Goal: Task Accomplishment & Management: Manage account settings

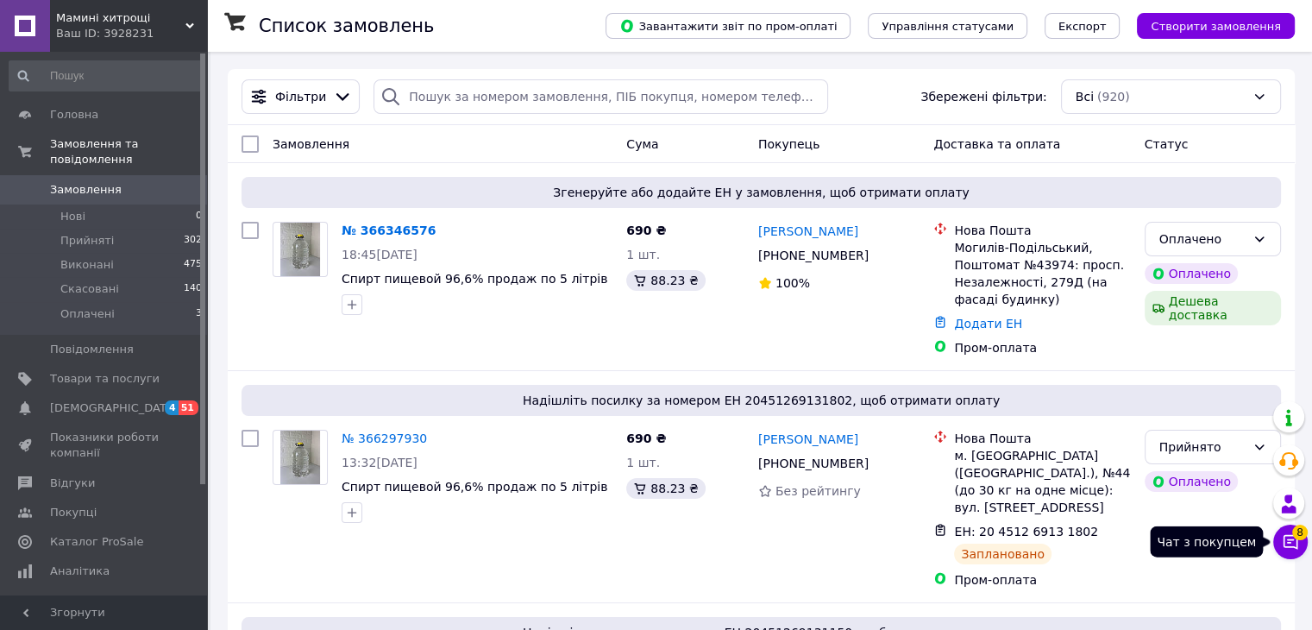
click at [1282, 536] on icon at bounding box center [1290, 541] width 17 height 17
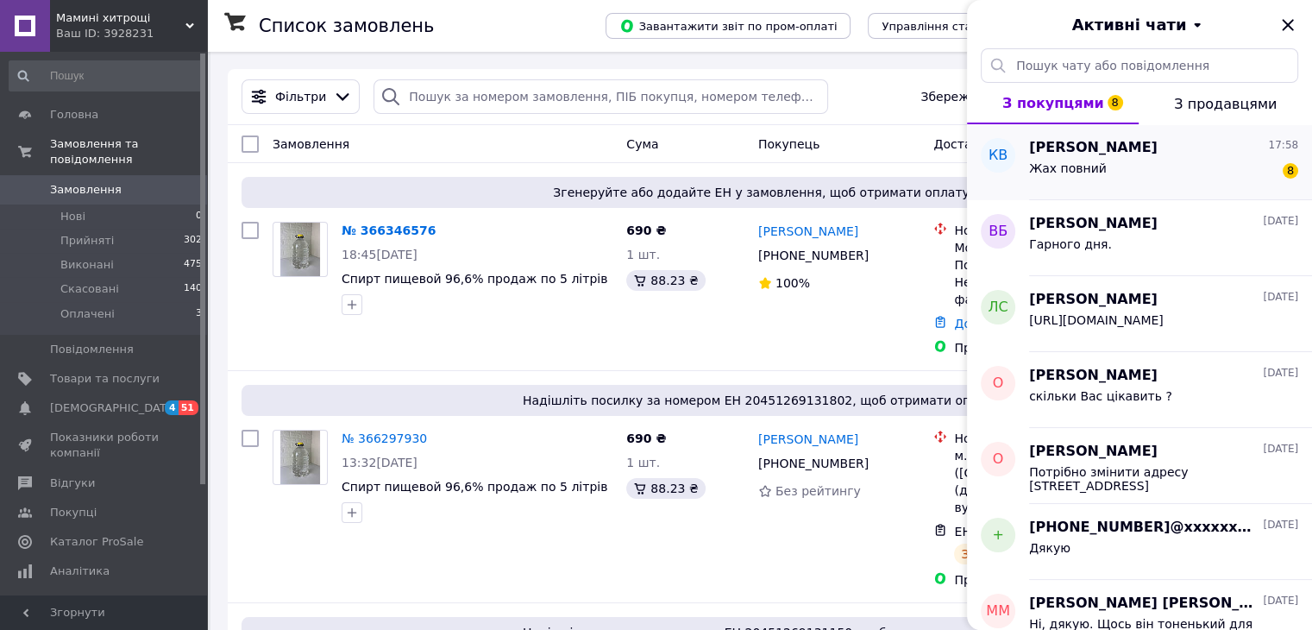
click at [1124, 163] on div "Жах повний 8" at bounding box center [1163, 172] width 269 height 28
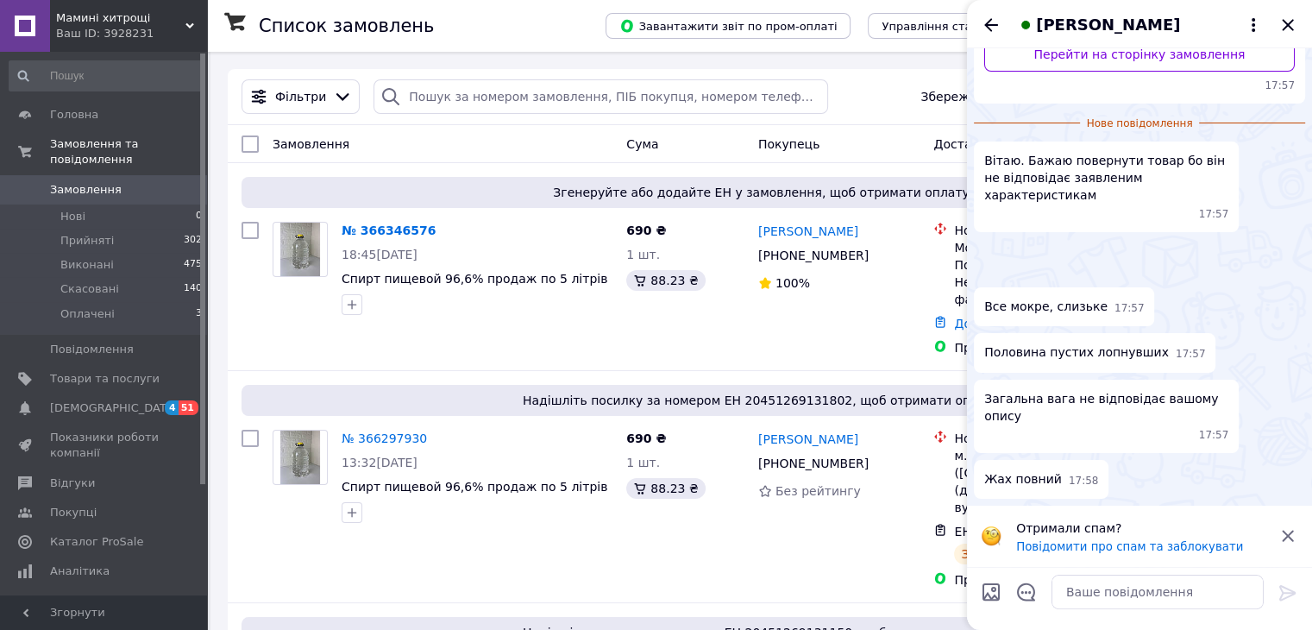
scroll to position [676, 0]
click at [988, 266] on img at bounding box center [981, 273] width 14 height 14
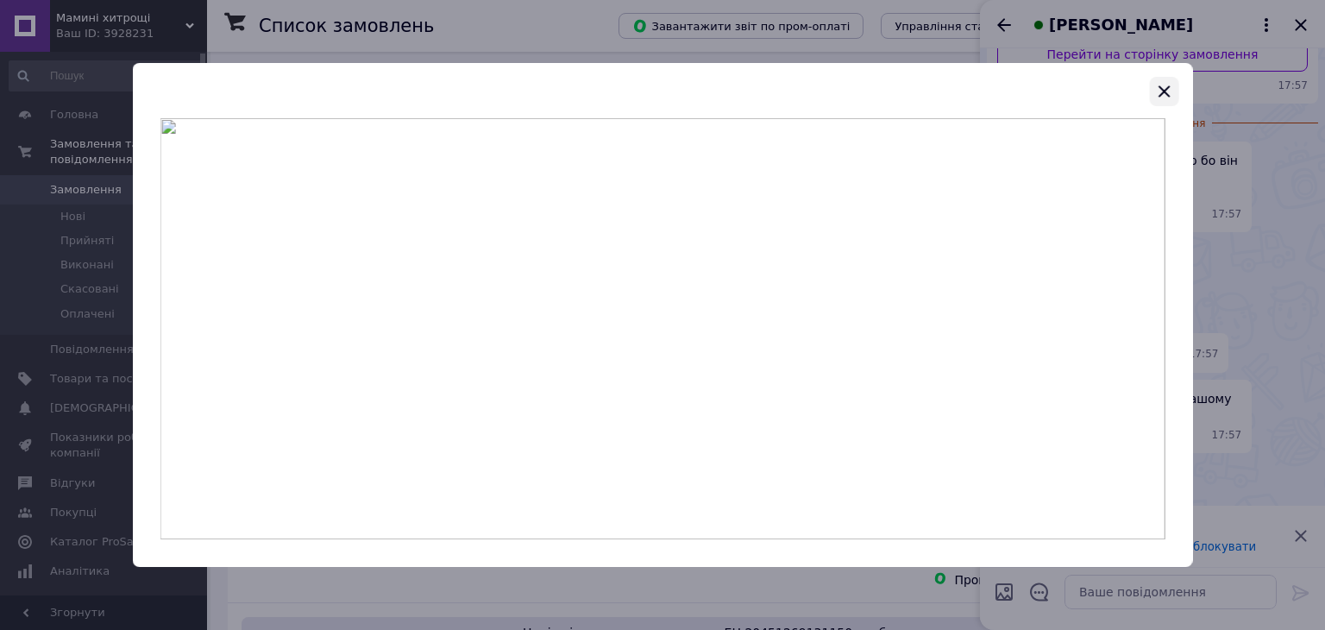
click at [1166, 89] on icon "button" at bounding box center [1163, 90] width 11 height 11
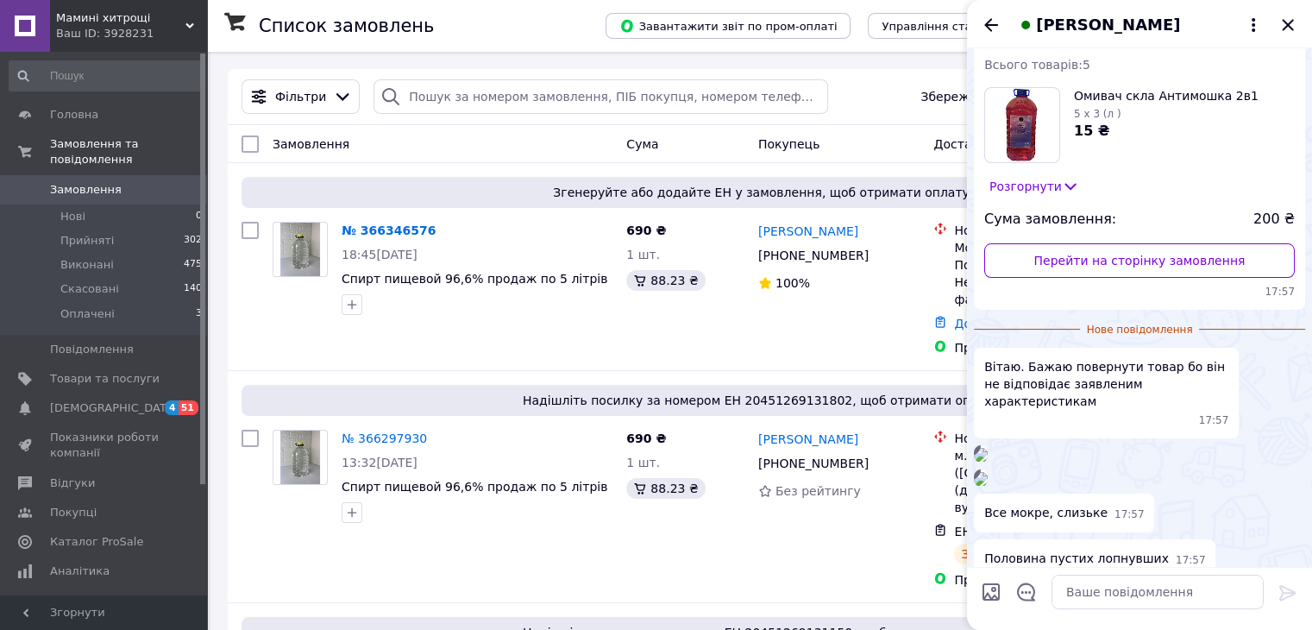
scroll to position [0, 0]
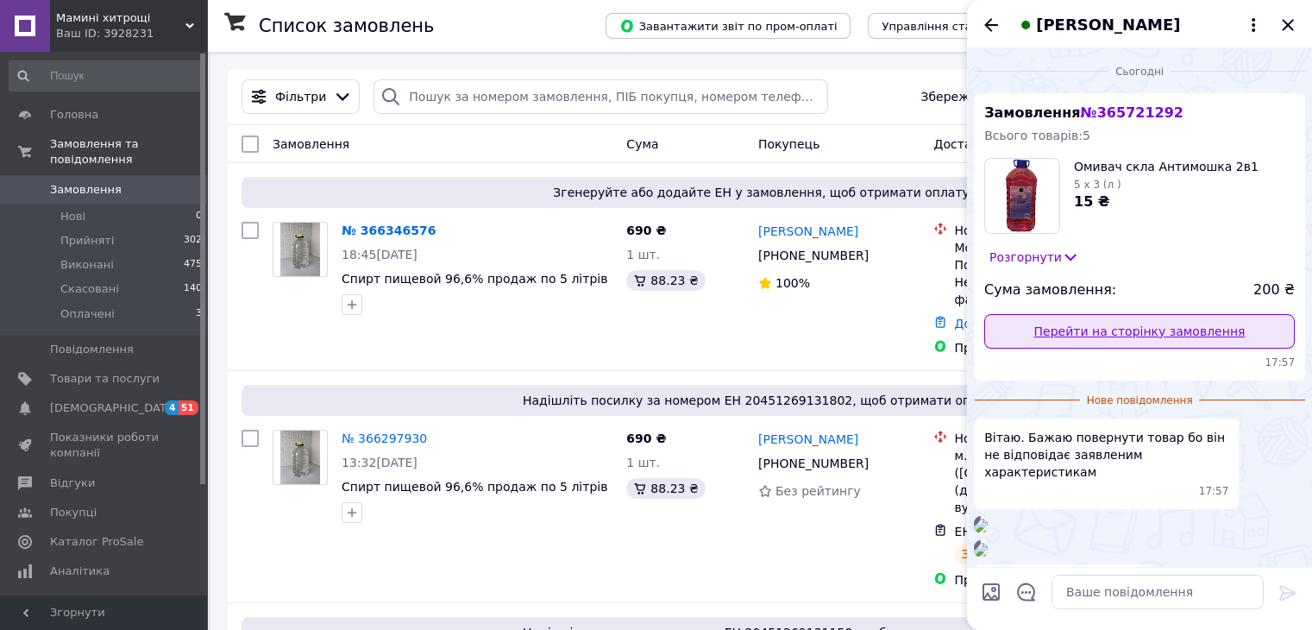
click at [1120, 332] on link "Перейти на сторінку замовлення" at bounding box center [1139, 331] width 310 height 34
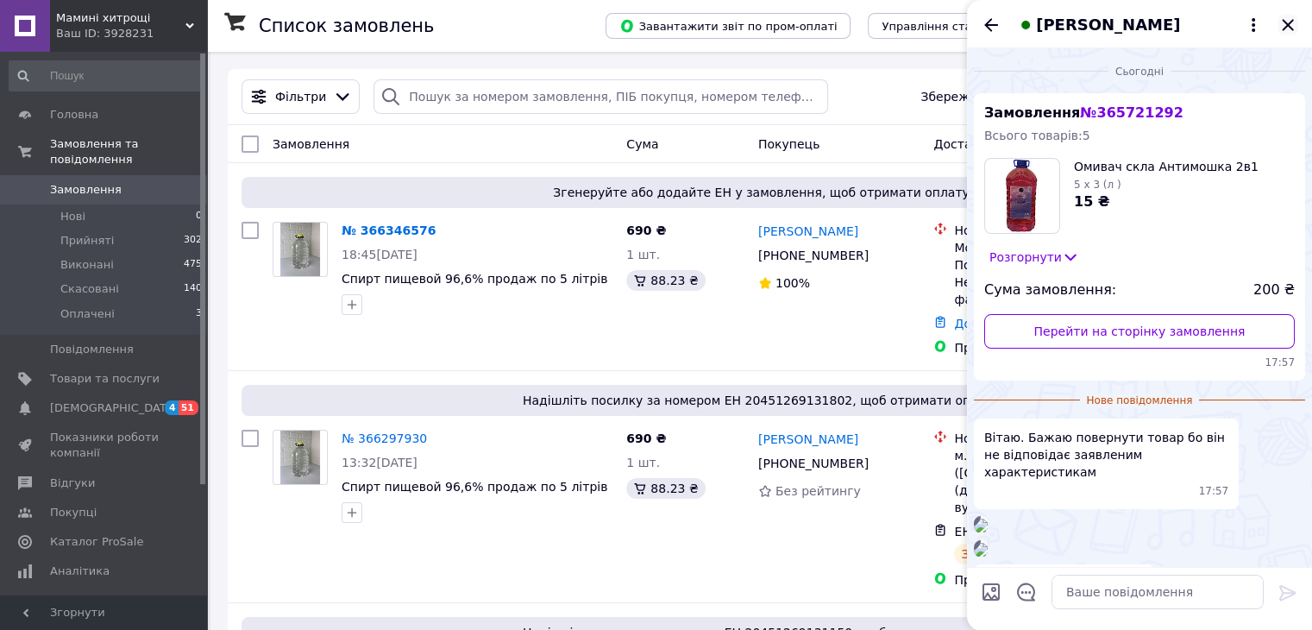
click at [1285, 28] on icon "Закрити" at bounding box center [1287, 24] width 11 height 11
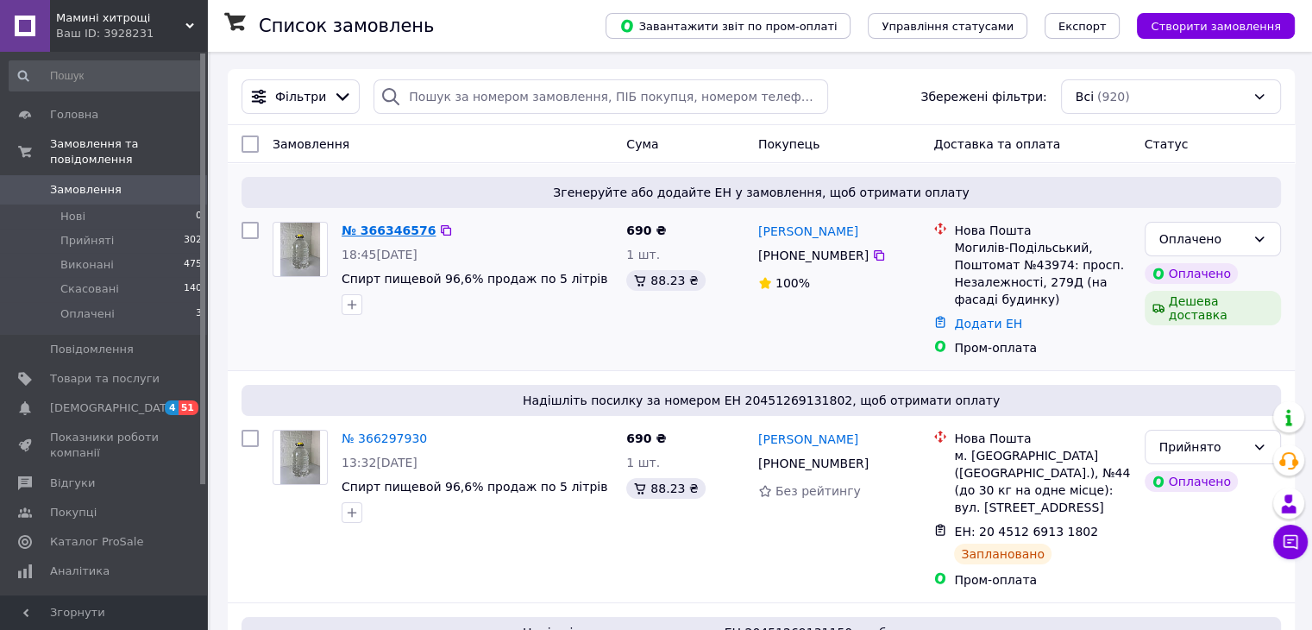
click at [354, 229] on link "№ 366346576" at bounding box center [389, 230] width 94 height 14
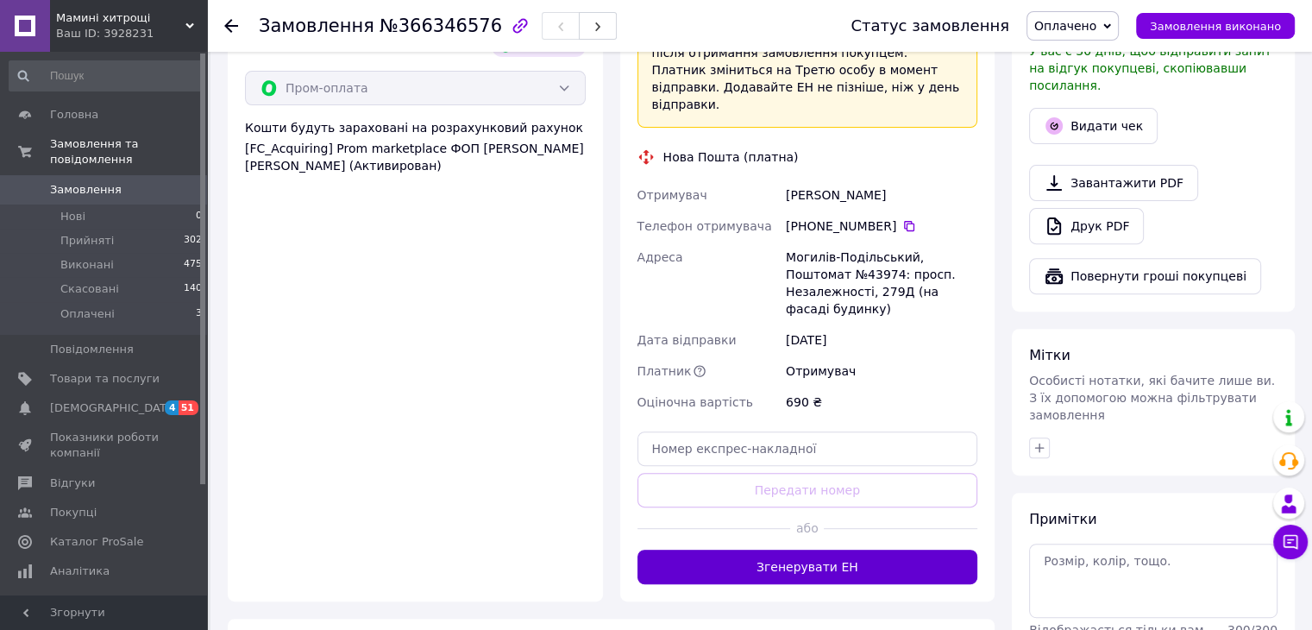
scroll to position [604, 0]
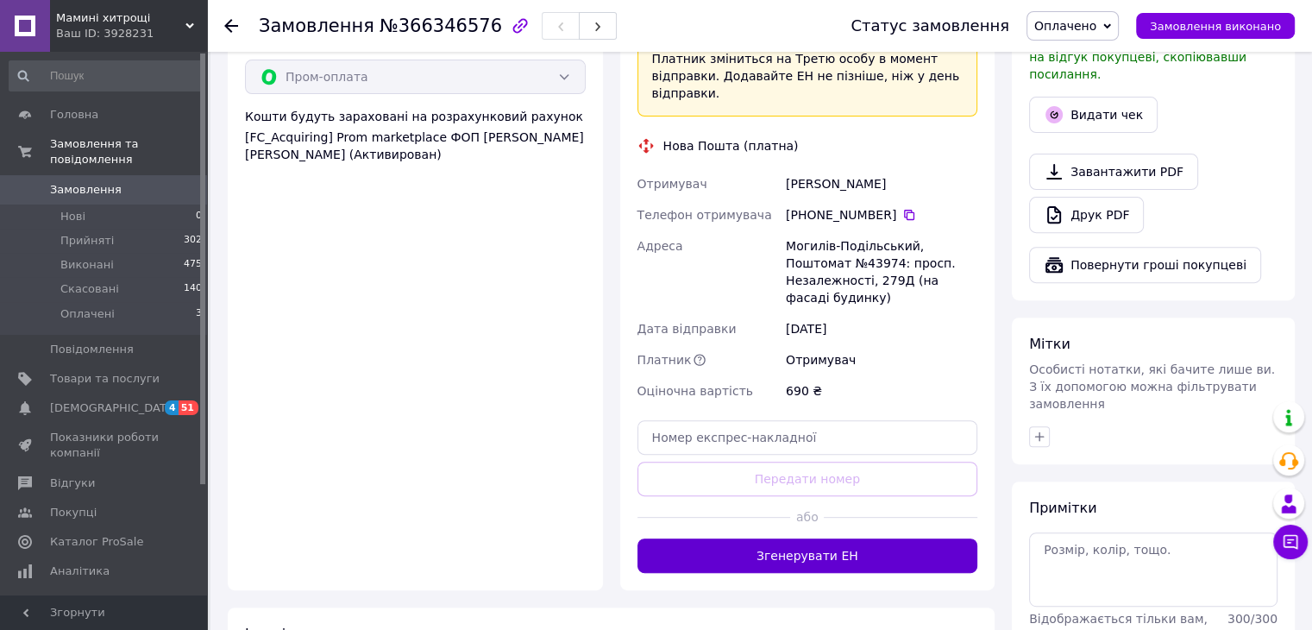
click at [817, 538] on button "Згенерувати ЕН" at bounding box center [807, 555] width 341 height 34
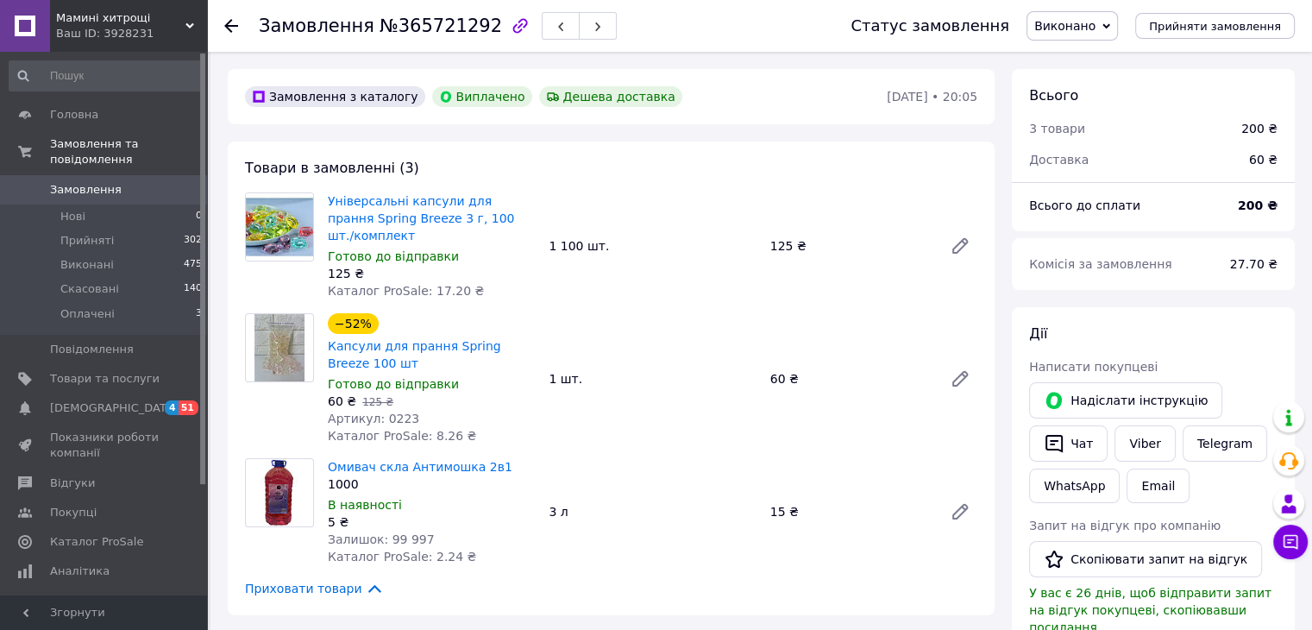
scroll to position [86, 0]
click at [1290, 549] on icon at bounding box center [1290, 541] width 17 height 17
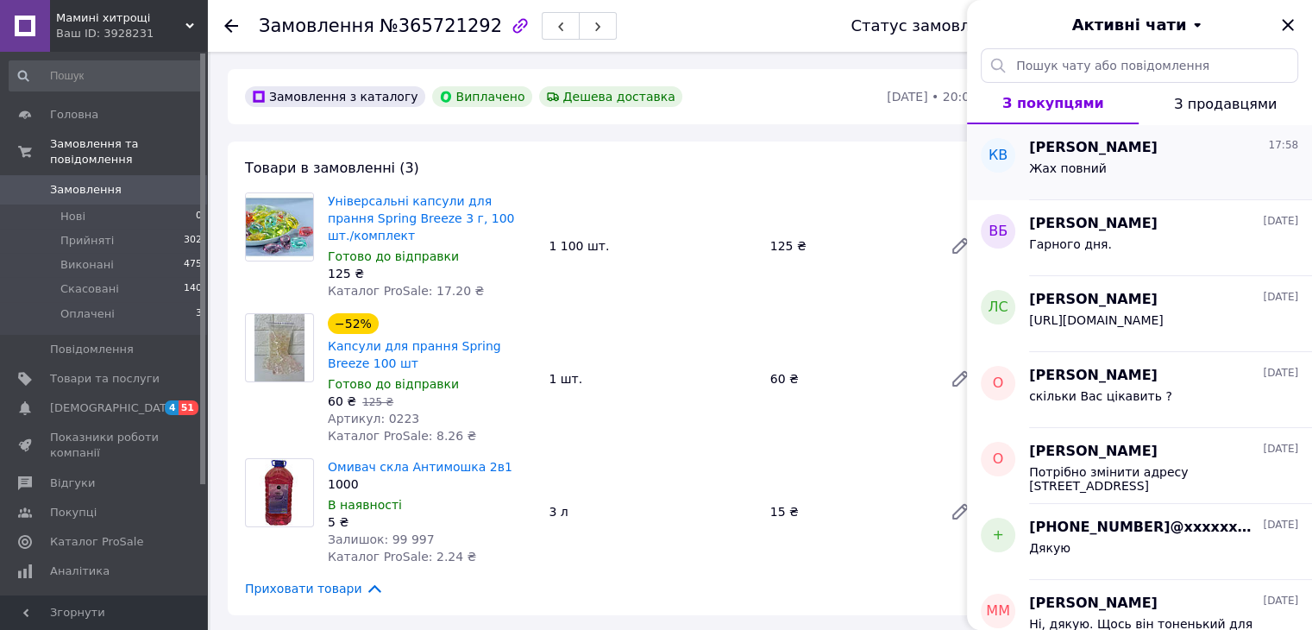
click at [1063, 181] on div "Жах повний" at bounding box center [1068, 173] width 78 height 24
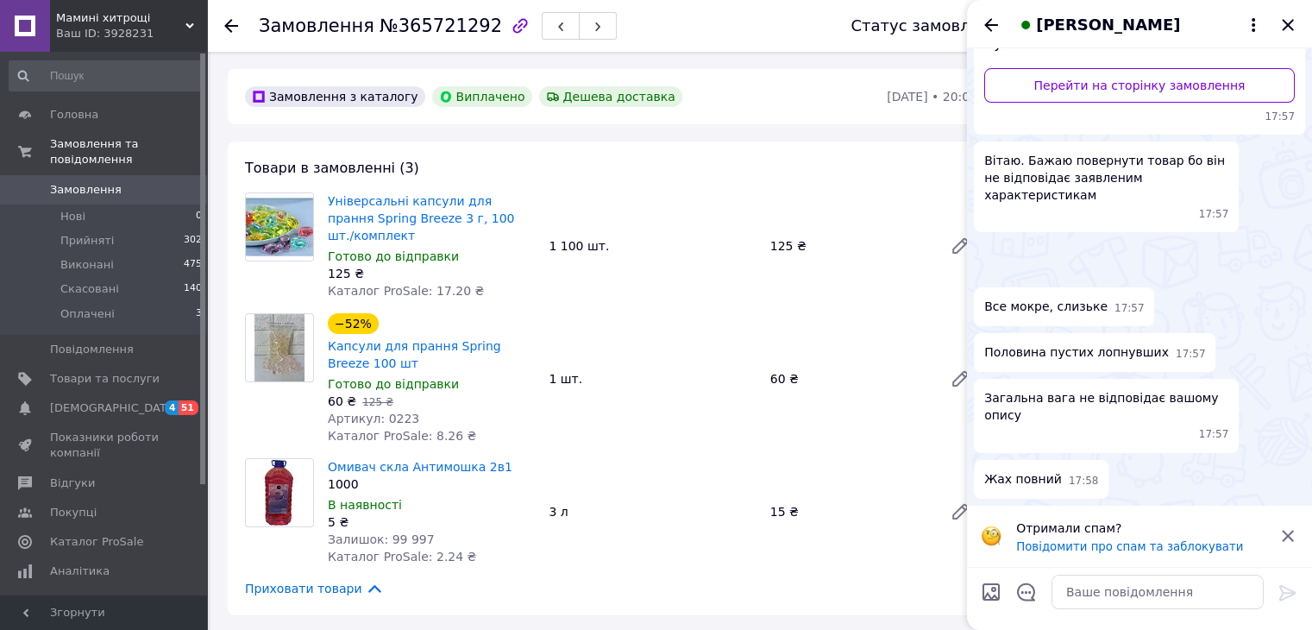
scroll to position [265, 0]
click at [988, 255] on img at bounding box center [981, 248] width 14 height 14
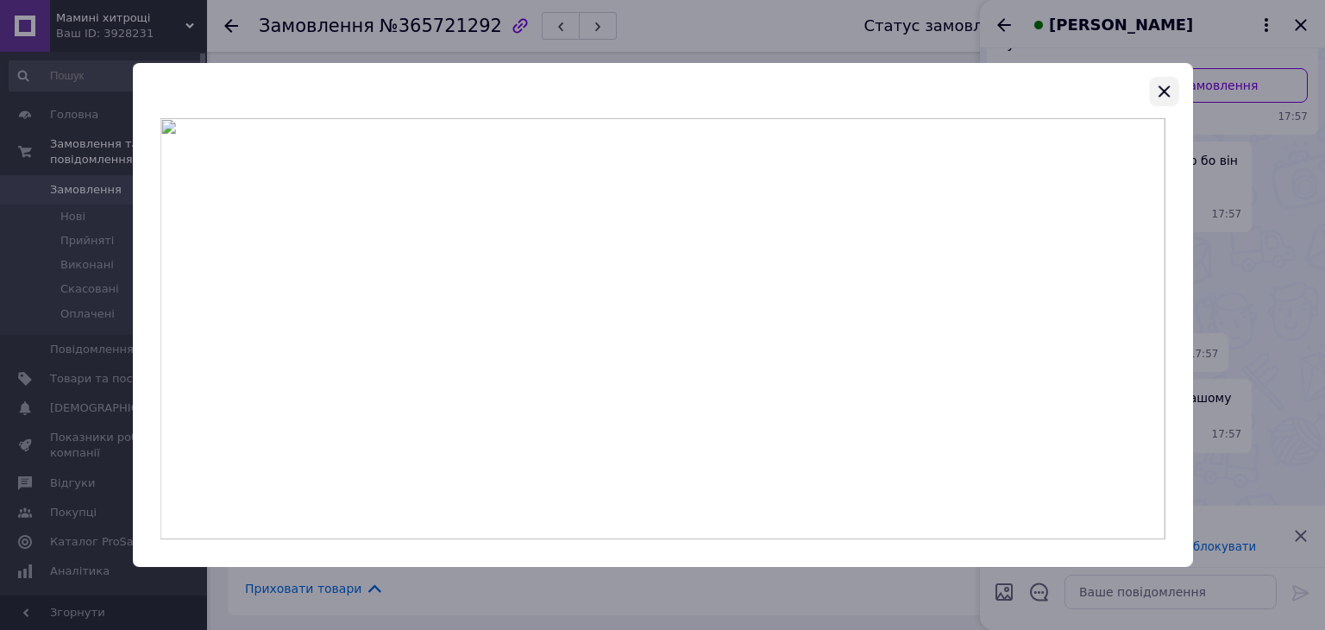
click at [1161, 95] on icon "button" at bounding box center [1163, 91] width 21 height 21
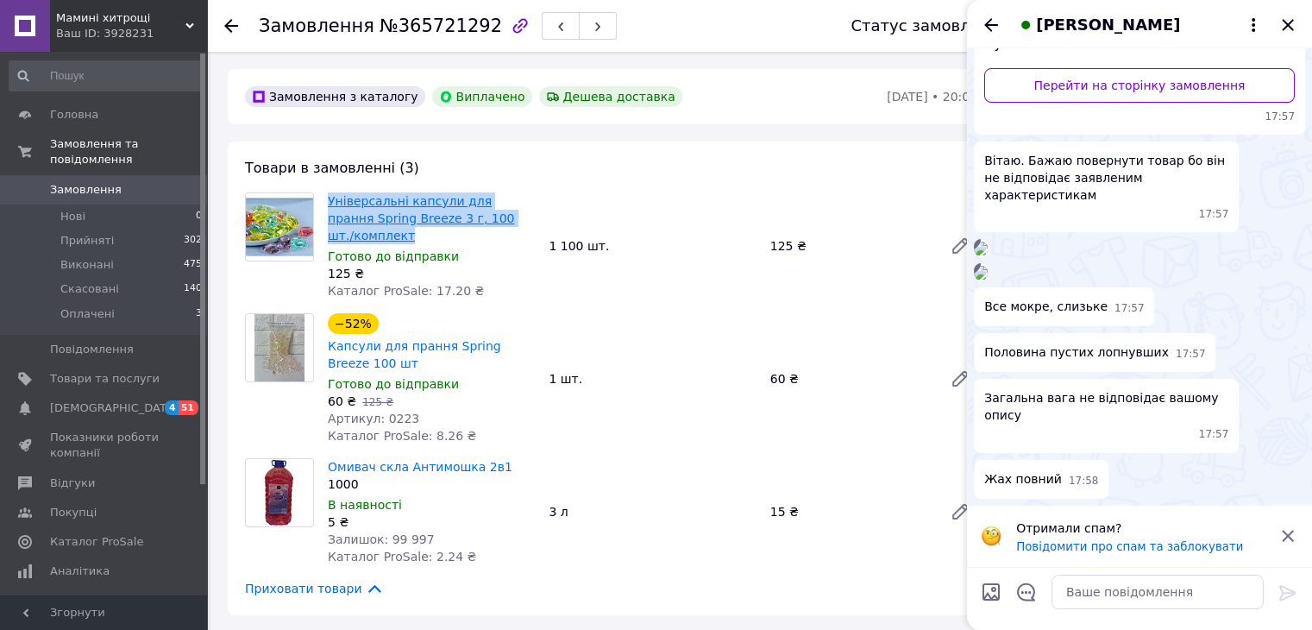
drag, startPoint x: 533, startPoint y: 218, endPoint x: 330, endPoint y: 198, distance: 203.7
click at [330, 198] on span "Універсальні капсули для прання Spring Breeze 3 г, 100 шт./комплект" at bounding box center [431, 218] width 207 height 52
copy link "Універсальні капсули для прання Spring Breeze 3 г, 100 шт./комплект"
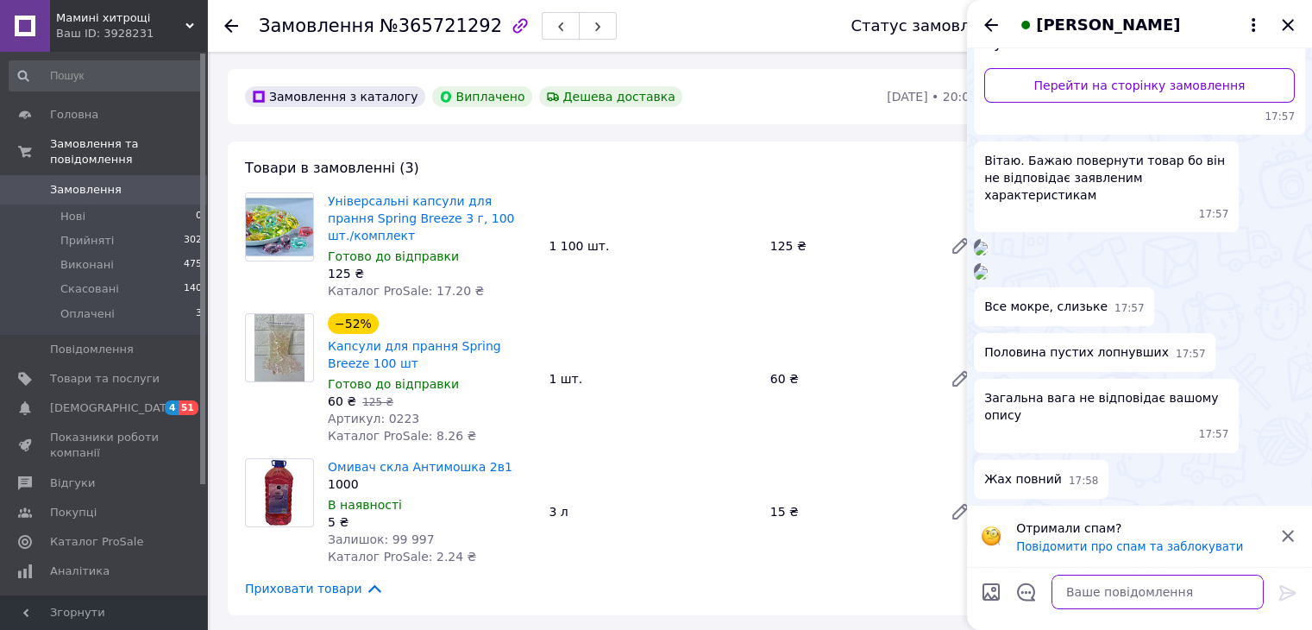
click at [1100, 594] on textarea at bounding box center [1157, 591] width 212 height 34
type textarea "Доброго дня."
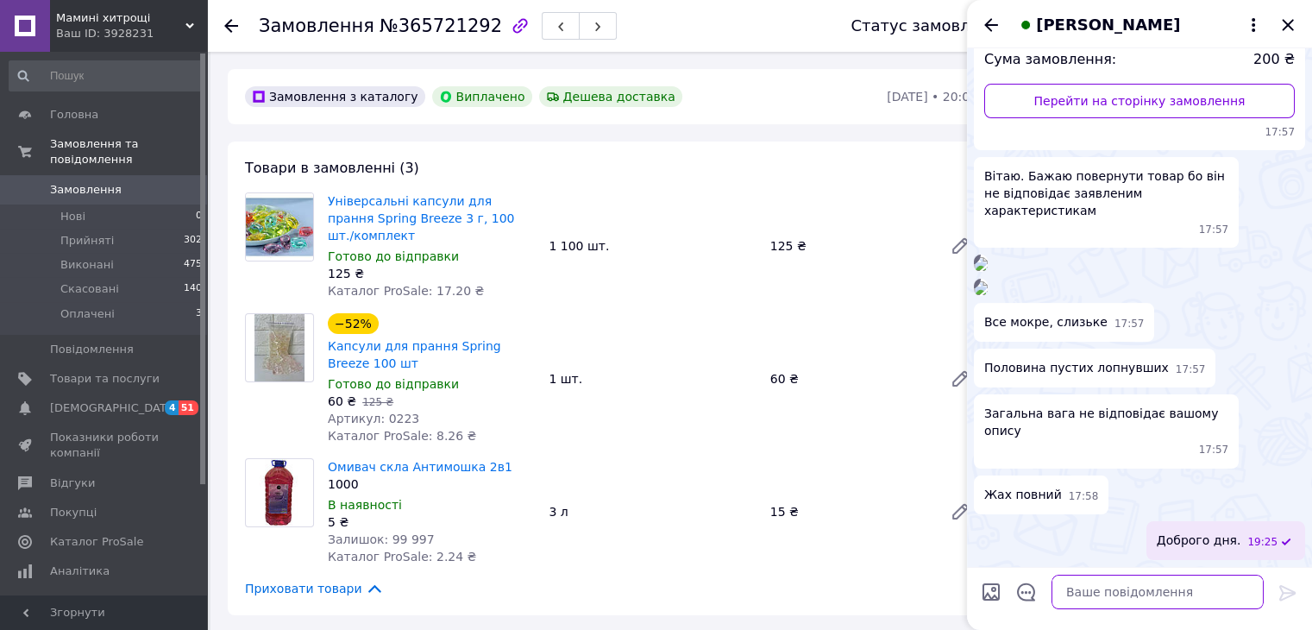
scroll to position [679, 0]
paste textarea "Універсальні капсули для прання Spring Breeze 3 г, 100 шт./комплект"
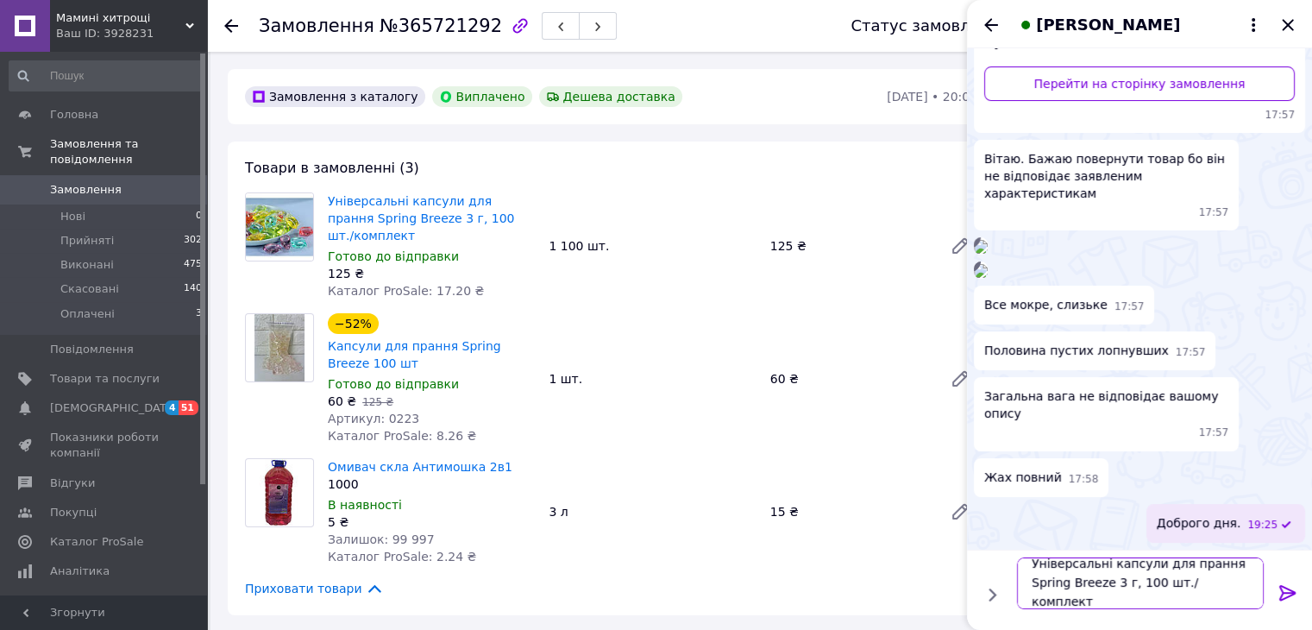
scroll to position [1, 0]
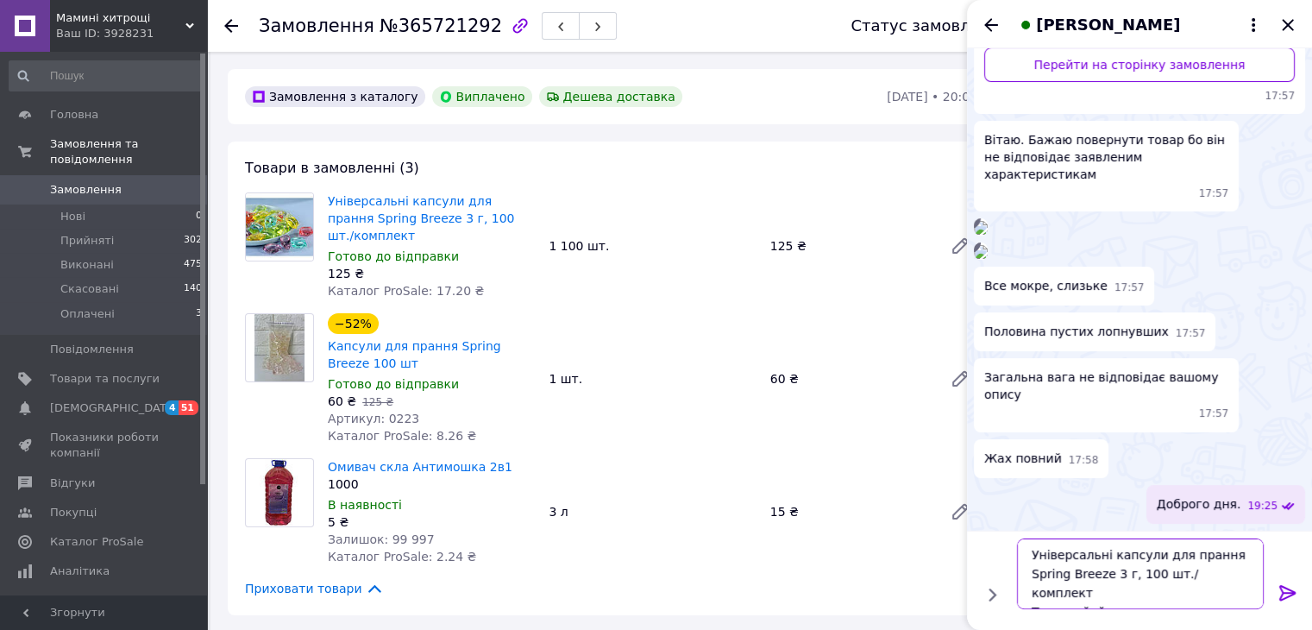
click at [1041, 586] on textarea "Універсальні капсули для прання Spring Breeze 3 г, 100 шт./комплект Тыльки йей …" at bounding box center [1140, 573] width 247 height 71
drag, startPoint x: 1084, startPoint y: 594, endPoint x: 1074, endPoint y: 594, distance: 10.3
click at [1074, 594] on textarea "Універсальні капсули для прання Spring Breeze 3 г, 100 шт./комплект Тыльки йей …" at bounding box center [1140, 573] width 247 height 71
click at [1157, 595] on textarea "Універсальні капсули для прання Spring Breeze 3 г, 100 шт./комплект Тыльки цей …" at bounding box center [1140, 573] width 247 height 71
click at [1193, 594] on textarea "Універсальні капсули для прання Spring Breeze 3 г, 100 шт./комплект Тыльки цей …" at bounding box center [1140, 573] width 247 height 71
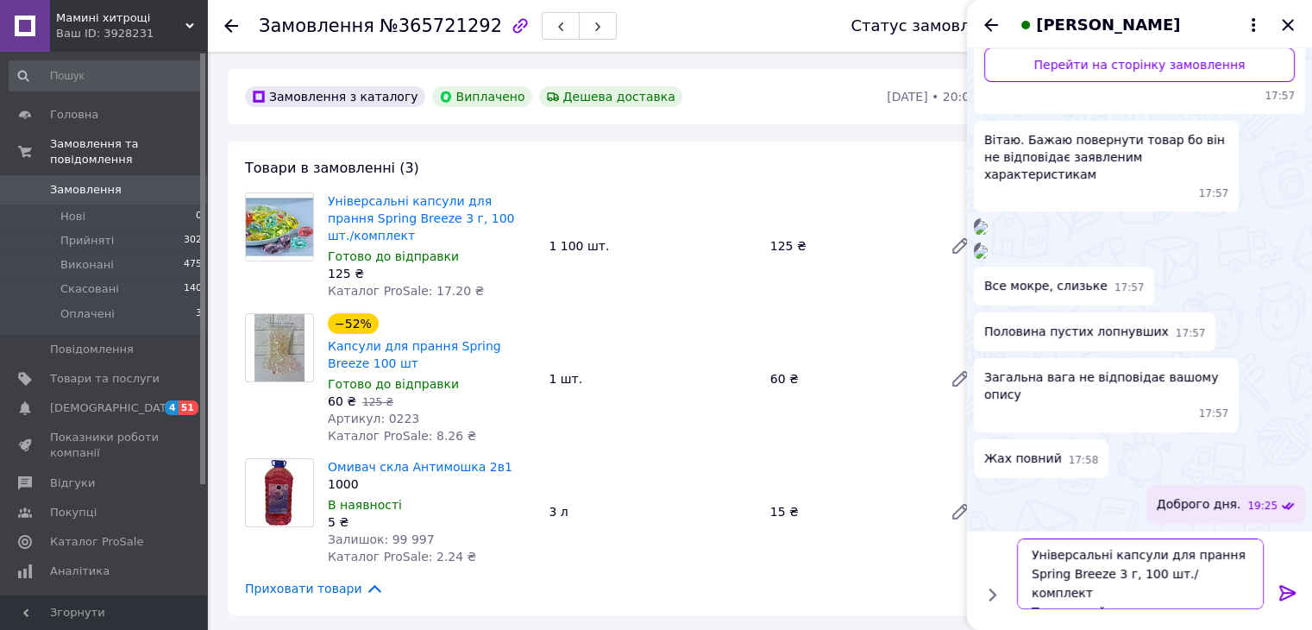
click at [1213, 595] on textarea "Універсальні капсули для прання Spring Breeze 3 г, 100 шт./комплект Тыльки цей …" at bounding box center [1140, 573] width 247 height 71
click at [1157, 590] on textarea "Універсальні капсули для прання Spring Breeze 3 г, 100 шт./комплект Тыльки цей …" at bounding box center [1140, 573] width 247 height 71
click at [1192, 592] on textarea "Універсальні капсули для прання Spring Breeze 3 г, 100 шт./комплект Тыльки цей …" at bounding box center [1140, 573] width 247 height 71
click at [1041, 591] on textarea "Універсальні капсули для прання Spring Breeze 3 г, 100 шт./комплект Тыльки цей …" at bounding box center [1140, 573] width 247 height 71
click at [1204, 592] on textarea "Універсальні капсули для прання Spring Breeze 3 г, 100 шт./комплект Тільки цей …" at bounding box center [1140, 573] width 247 height 71
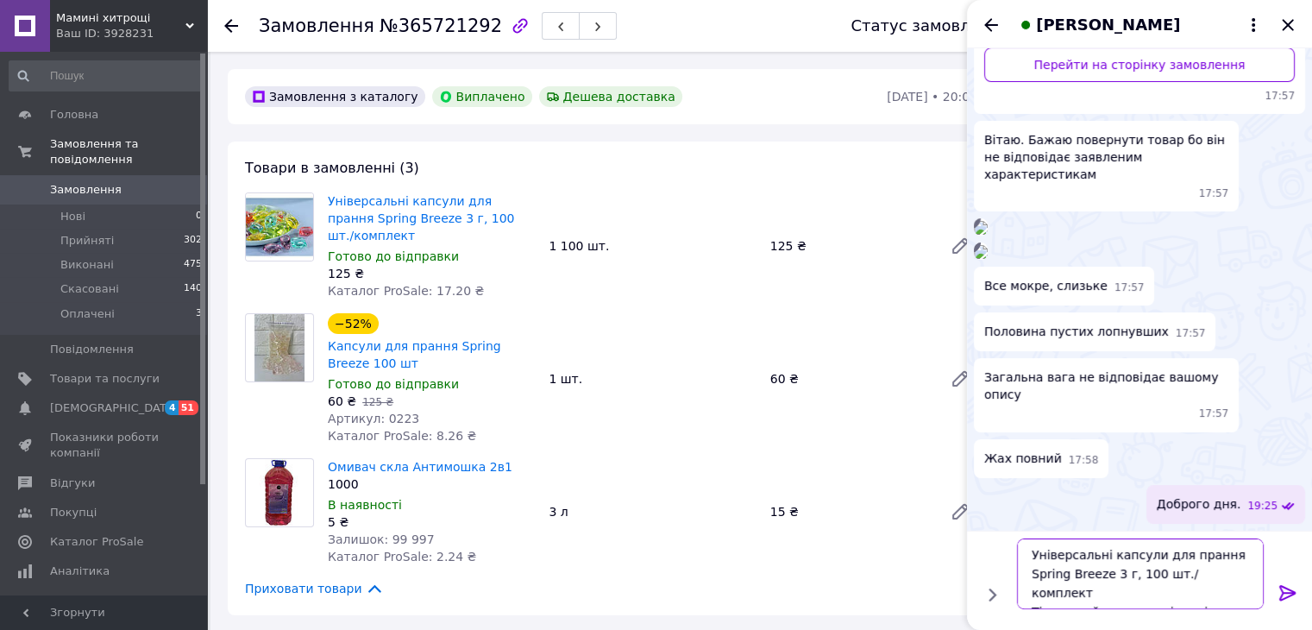
type textarea "Універсальні капсули для прання Spring Breeze 3 г, 100 шт./комплект Тільки цей …"
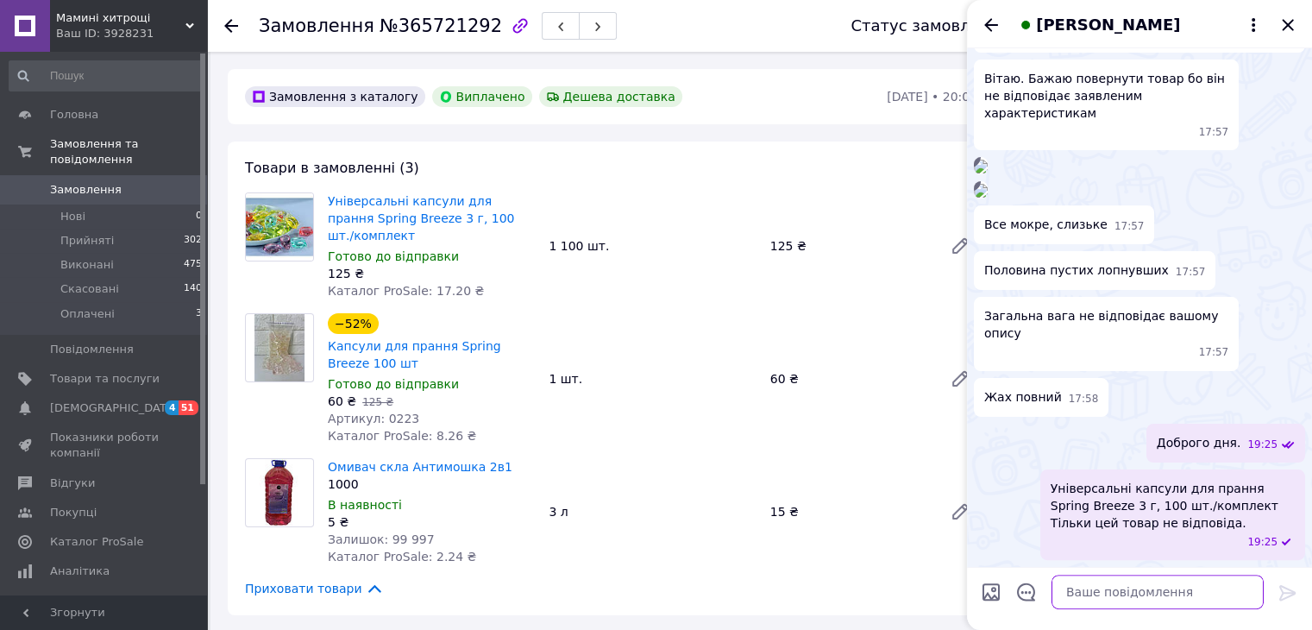
scroll to position [776, 0]
click at [1287, 18] on icon "Закрити" at bounding box center [1287, 25] width 21 height 21
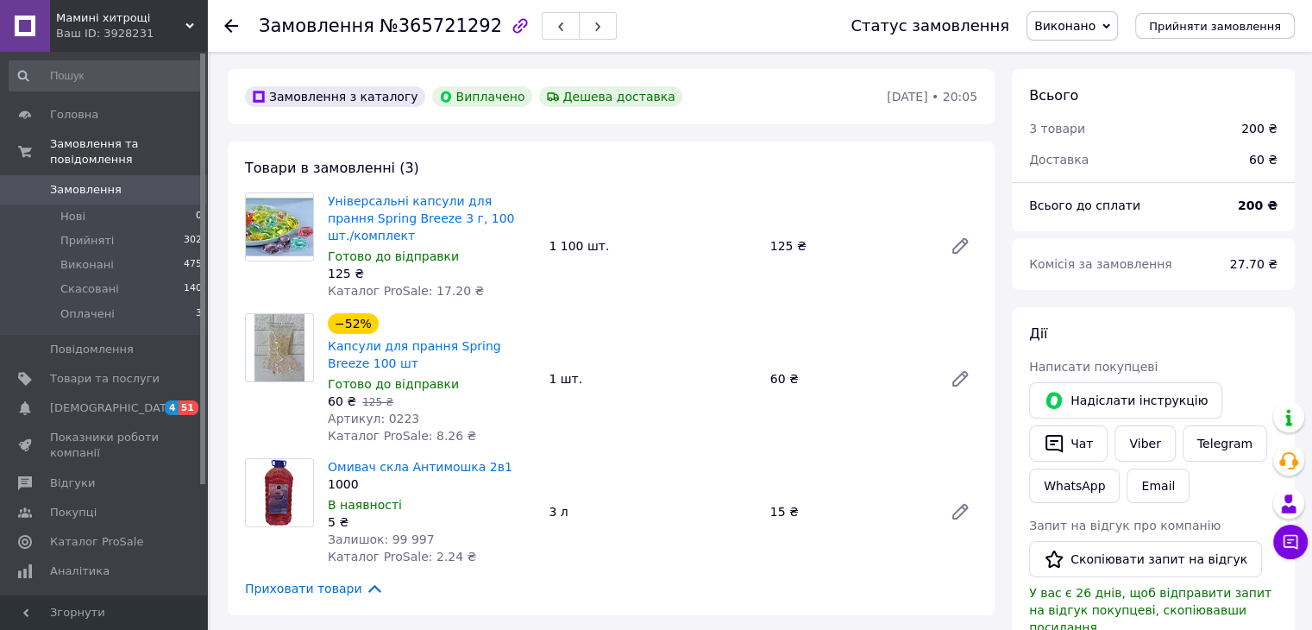
click at [85, 182] on span "Замовлення" at bounding box center [86, 190] width 72 height 16
